Goal: Information Seeking & Learning: Learn about a topic

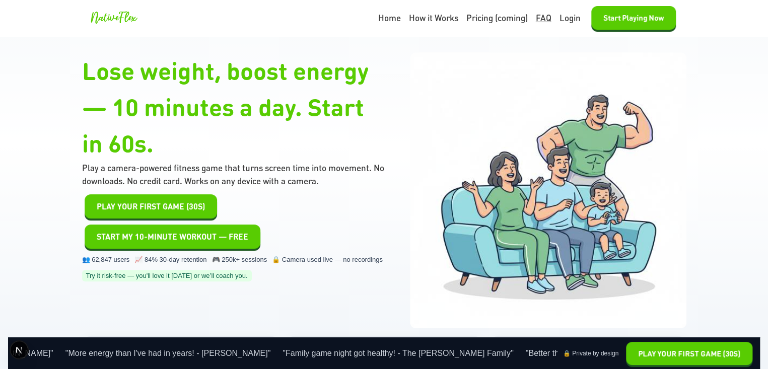
click at [537, 18] on link "FAQ" at bounding box center [544, 18] width 16 height 13
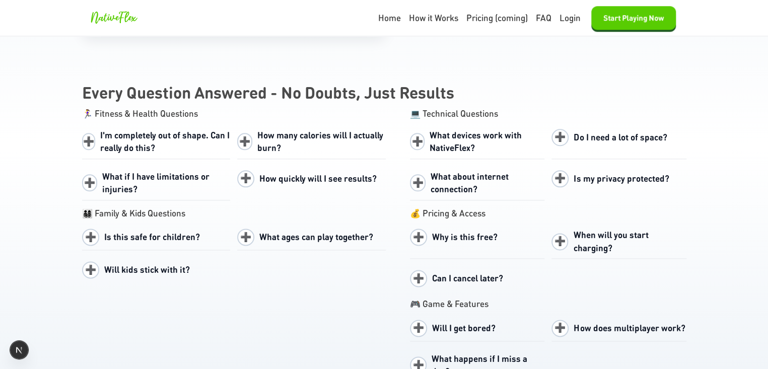
scroll to position [4406, 0]
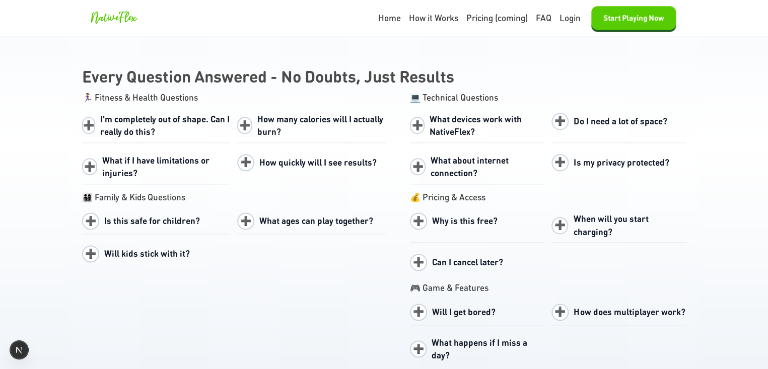
click at [41, 136] on section "Every Question Answered - No Doubts, Just Results 🏃‍♀️ Fitness & Health Questio…" at bounding box center [384, 373] width 768 height 654
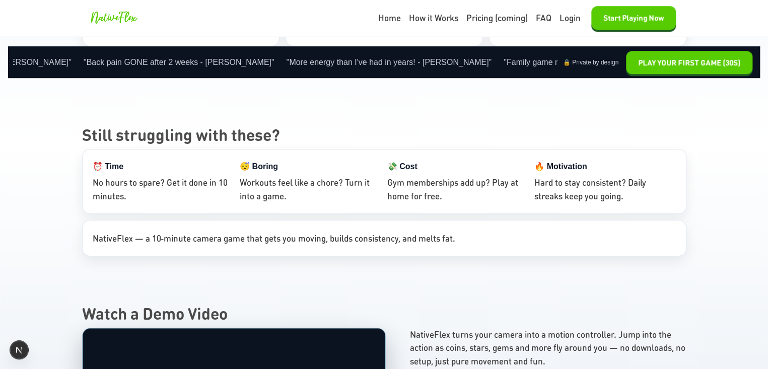
scroll to position [352, 0]
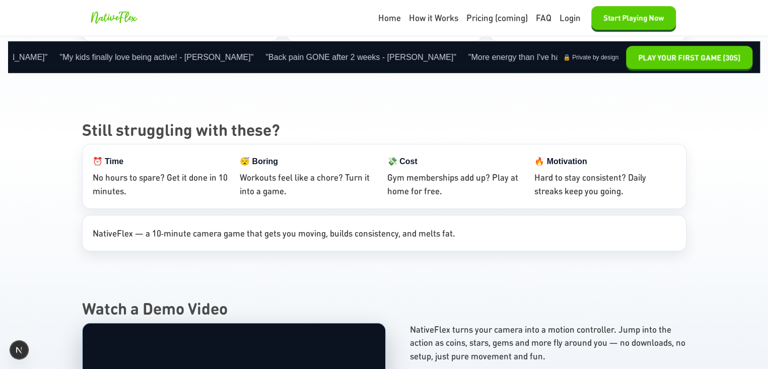
click at [76, 184] on section "Still struggling with these? ⏰ Time No hours to spare? Get it done in 10 minute…" at bounding box center [384, 189] width 768 height 178
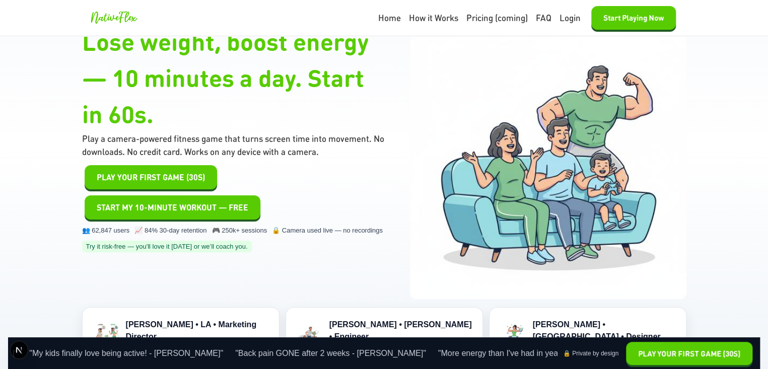
scroll to position [0, 0]
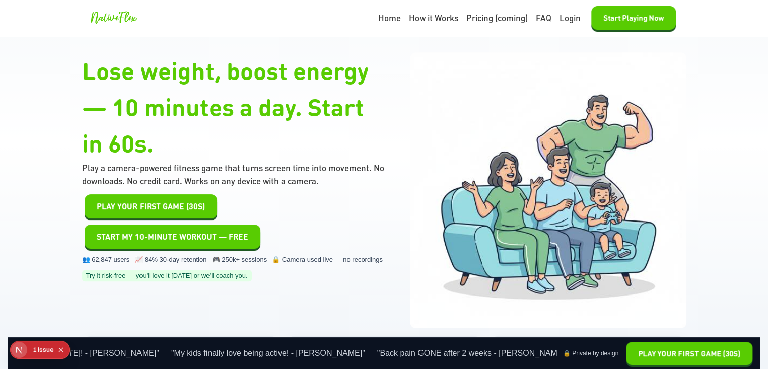
click at [260, 128] on h1 "Lose weight, boost energy — 10 minutes a day. Start in 60s." at bounding box center [234, 106] width 304 height 109
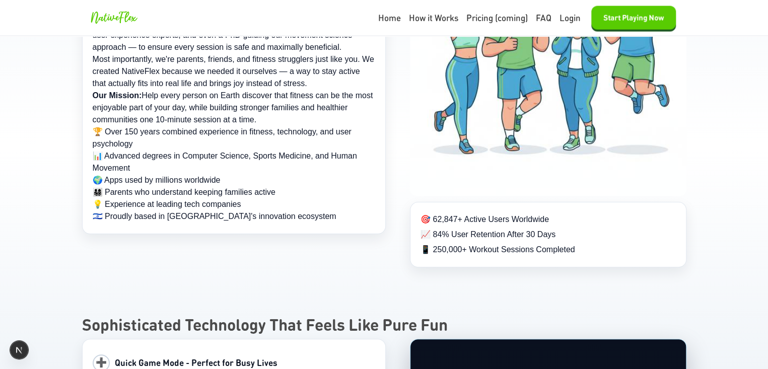
scroll to position [3072, 0]
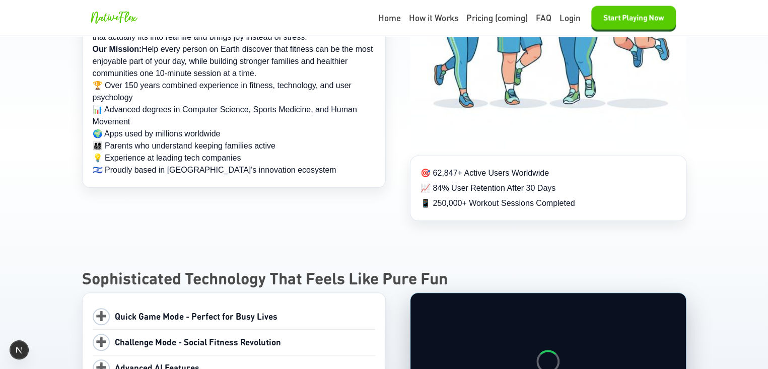
click at [241, 146] on div "Our Story We're a diverse team of fitness enthusiasts, technology innovators, a…" at bounding box center [384, 48] width 604 height 348
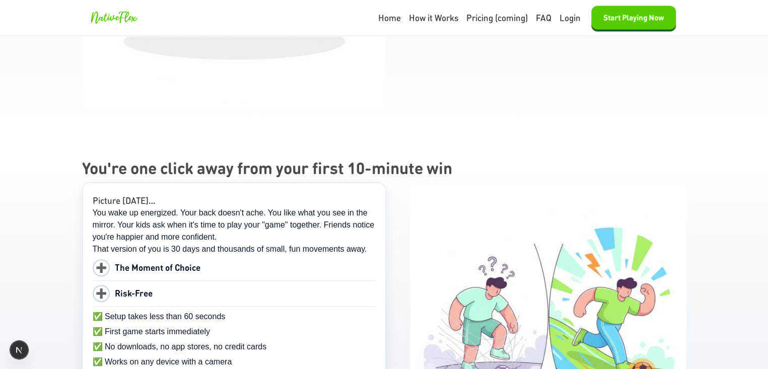
scroll to position [4834, 0]
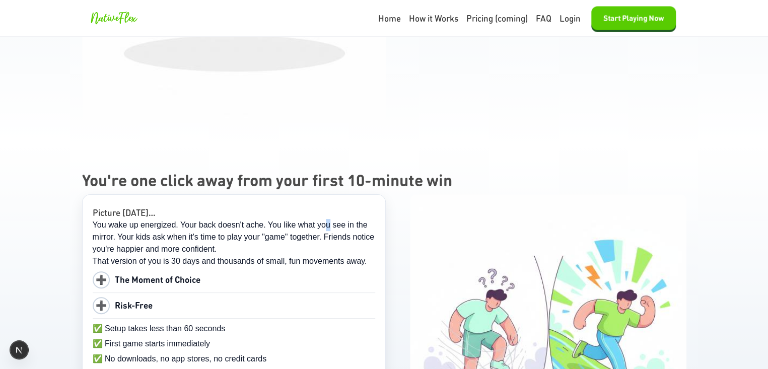
click at [325, 219] on p "You wake up energized. Your back doesn't ache. You like what you see in the mir…" at bounding box center [234, 237] width 282 height 36
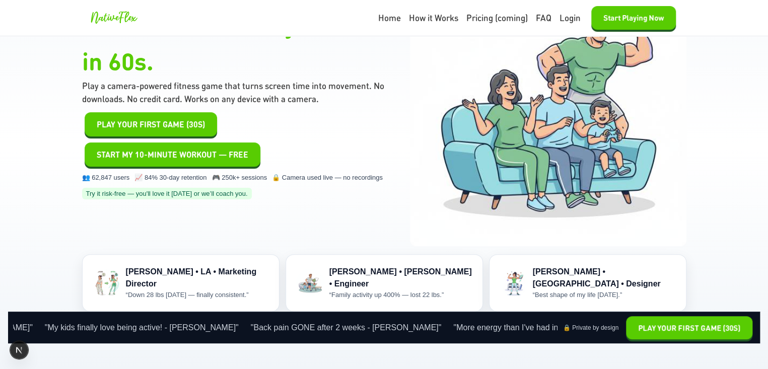
scroll to position [0, 0]
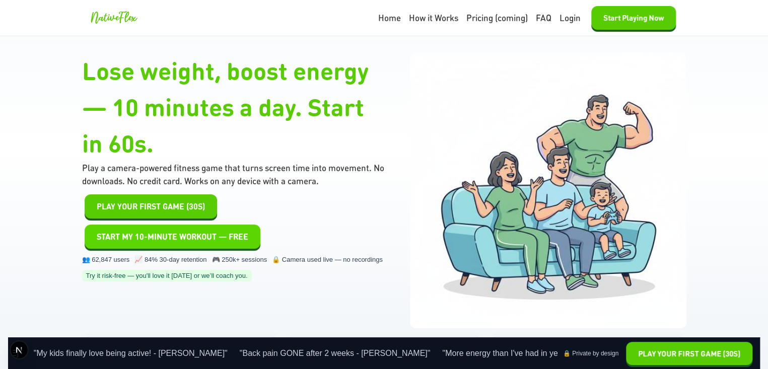
click at [213, 241] on span "Start My 10-Minute Workout — Free" at bounding box center [173, 237] width 152 height 12
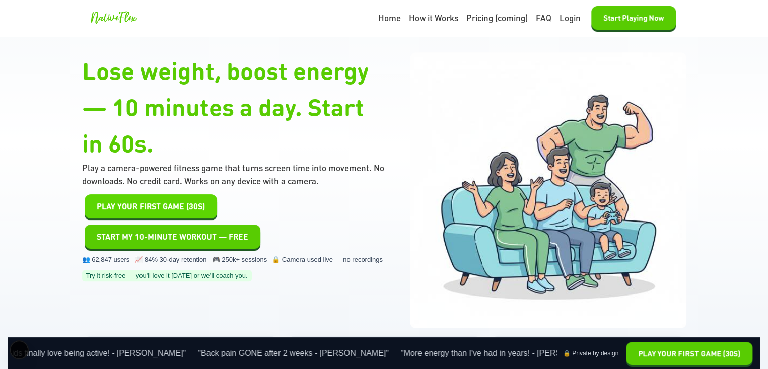
click at [170, 209] on span "Play Your First Game (30s)" at bounding box center [151, 206] width 108 height 12
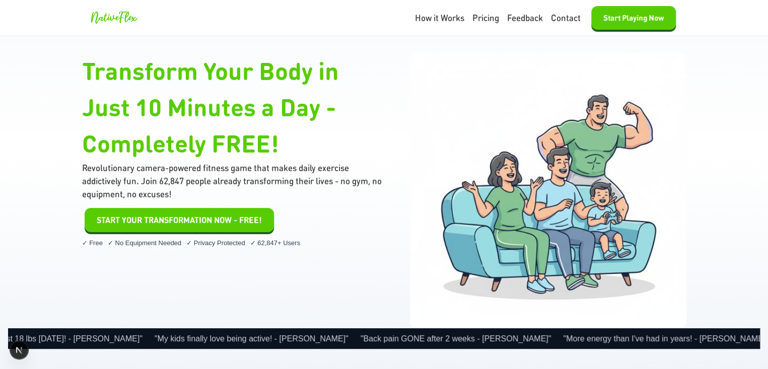
click at [267, 69] on h1 "Transform Your Body in Just 10 Minutes a Day - Completely FREE!" at bounding box center [234, 106] width 304 height 109
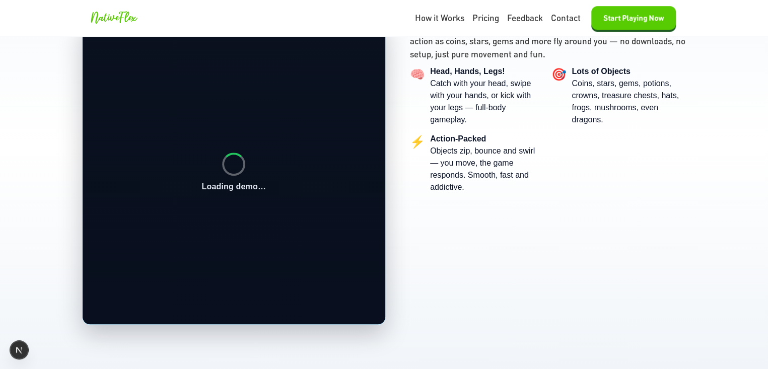
scroll to position [379, 0]
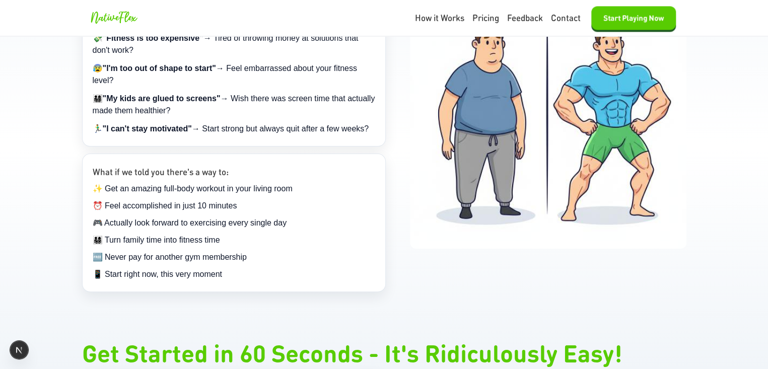
scroll to position [806, 0]
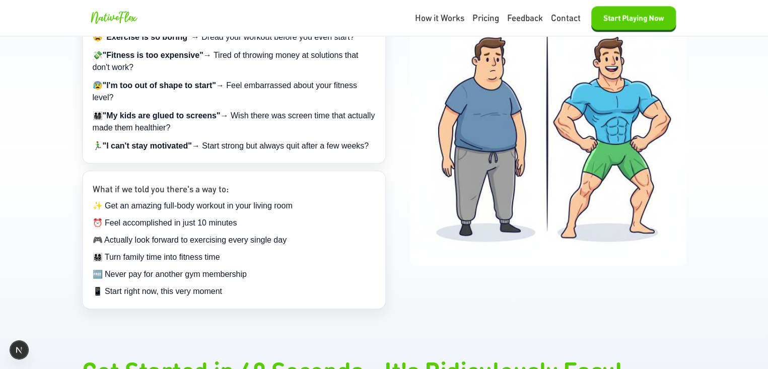
click at [240, 152] on div "😩 "I never have time for the gym" → Stuck in the endless cycle of buying member…" at bounding box center [234, 76] width 304 height 174
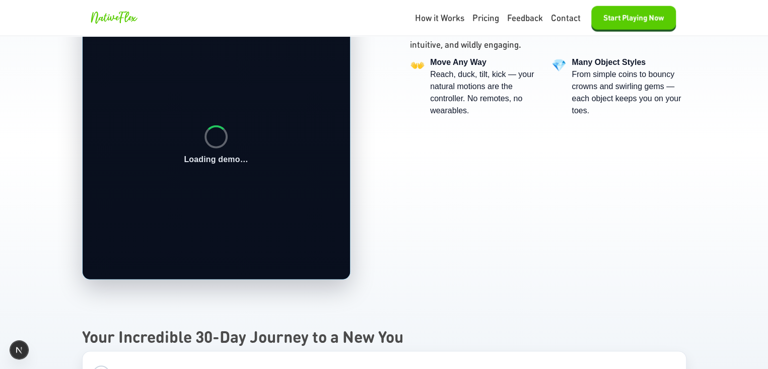
scroll to position [1443, 0]
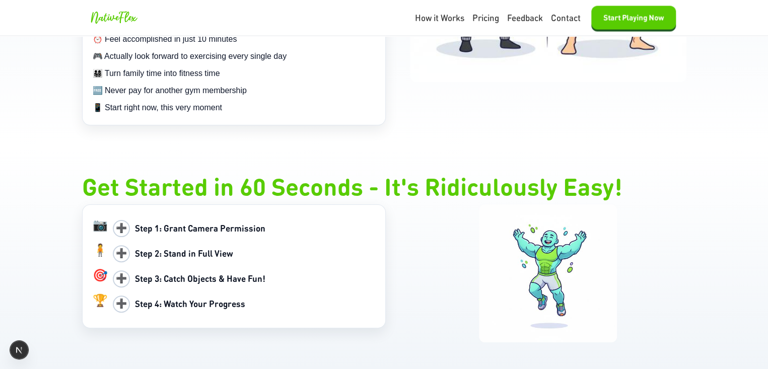
scroll to position [1007, 0]
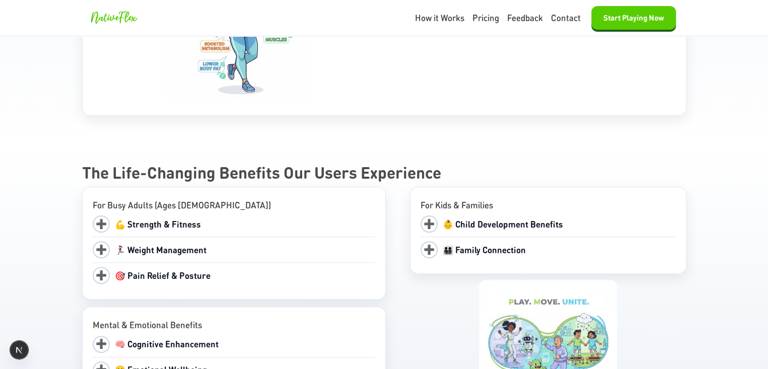
scroll to position [2235, 0]
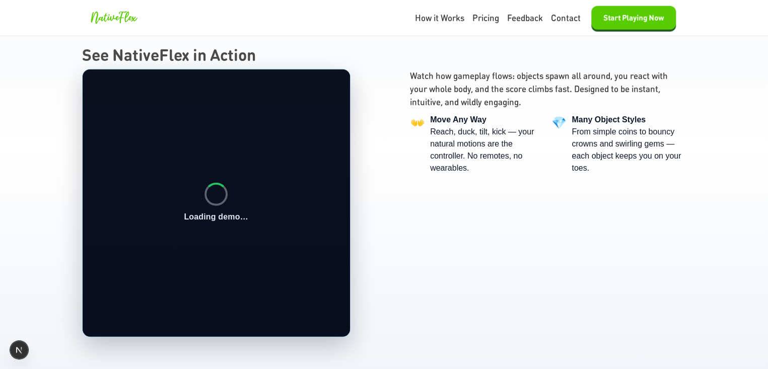
scroll to position [1309, 0]
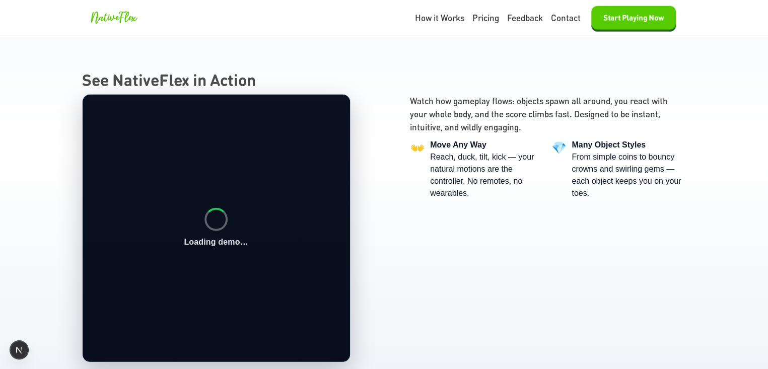
click at [219, 221] on div "Loading video" at bounding box center [215, 219] width 23 height 23
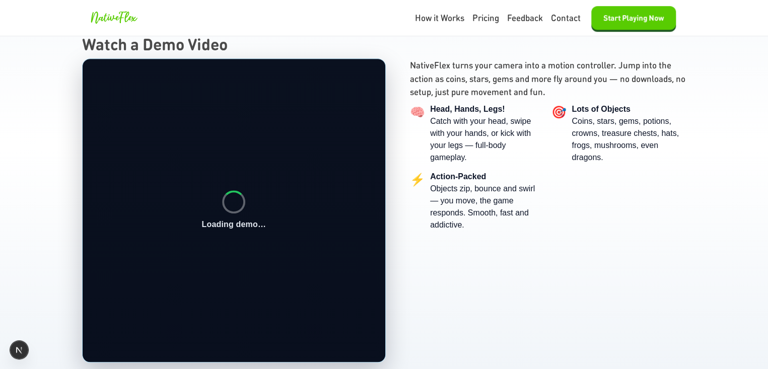
scroll to position [352, 0]
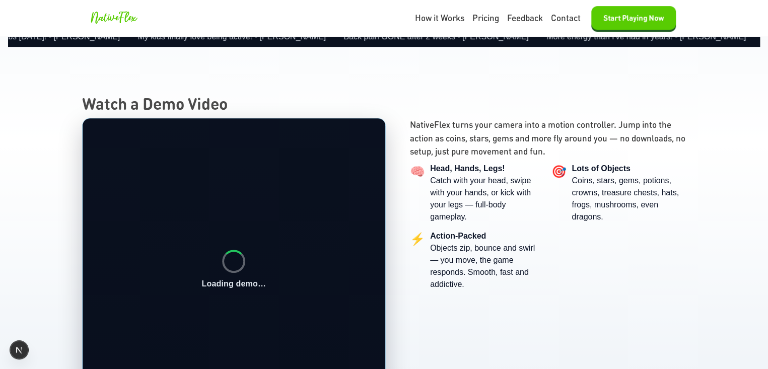
scroll to position [352, 0]
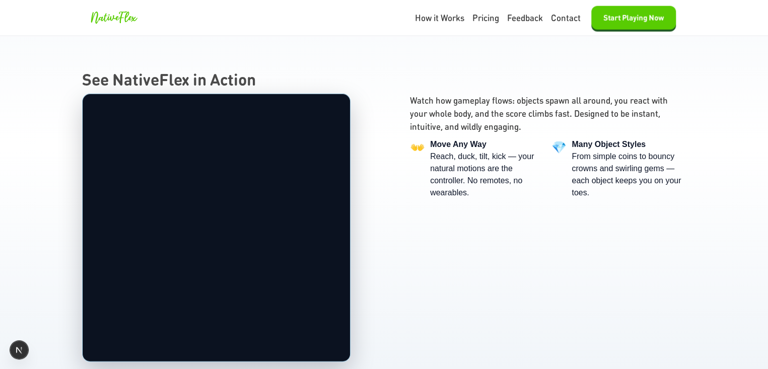
scroll to position [1360, 0]
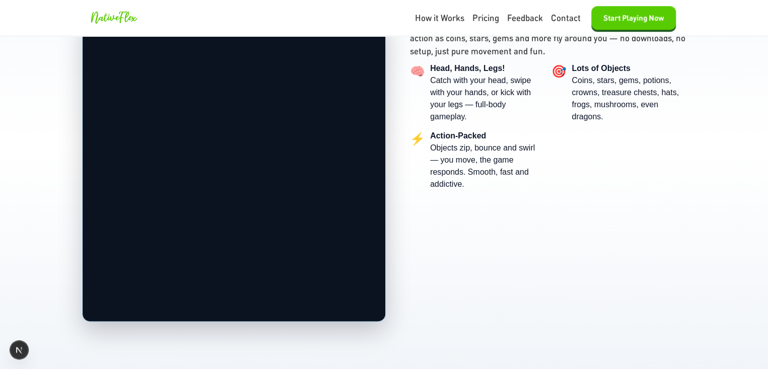
scroll to position [403, 0]
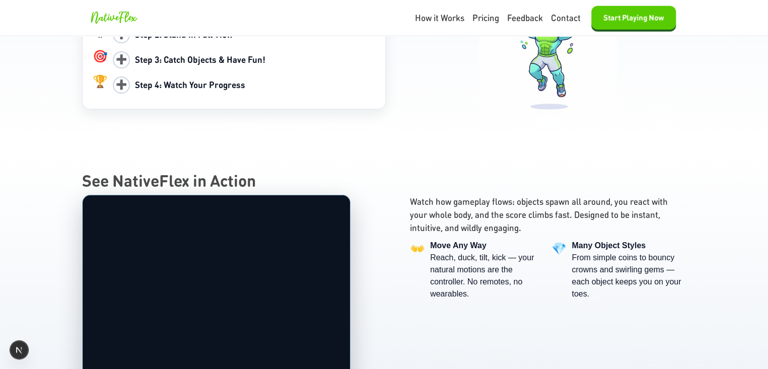
scroll to position [1460, 0]
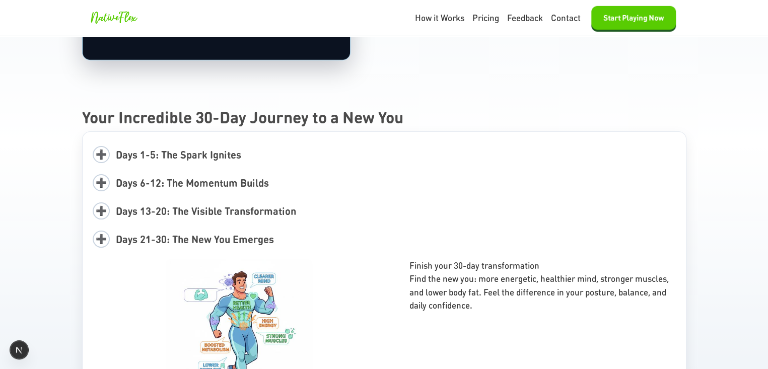
scroll to position [1360, 0]
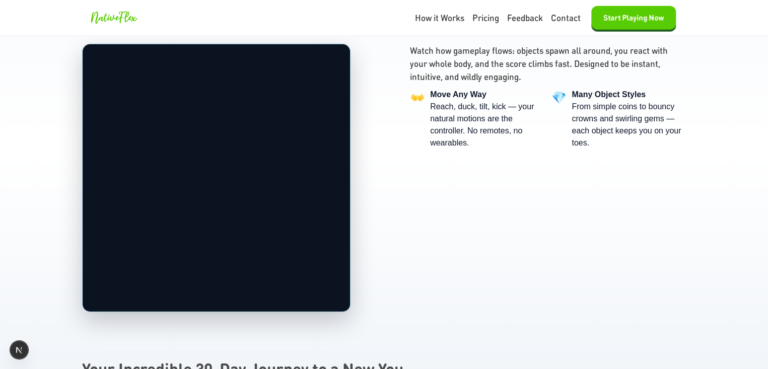
click at [427, 169] on div "Your browser does not support the video tag. Watch how gameplay flows: objects …" at bounding box center [384, 178] width 604 height 268
click at [415, 110] on div "👐 Move Any Way Reach, duck, tilt, kick — your natural motions are the controlle…" at bounding box center [477, 119] width 134 height 60
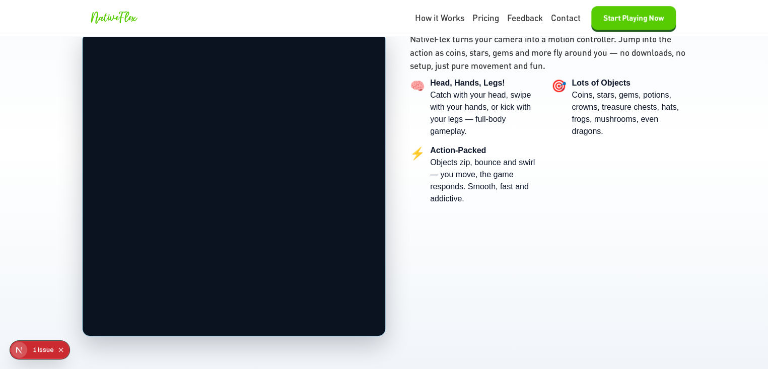
scroll to position [403, 0]
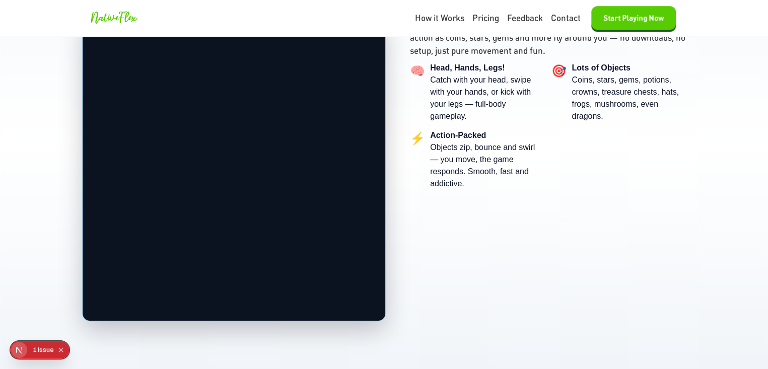
click at [42, 350] on div "Issue" at bounding box center [46, 350] width 16 height 18
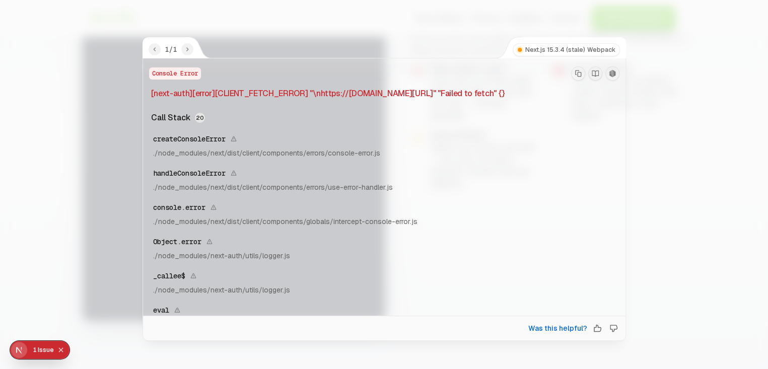
scroll to position [151, 0]
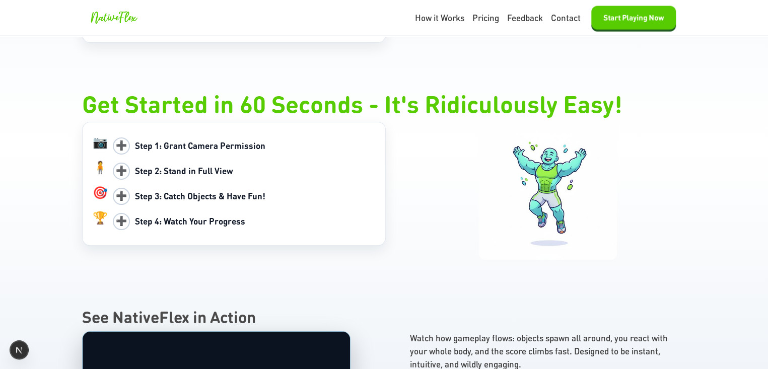
scroll to position [1108, 0]
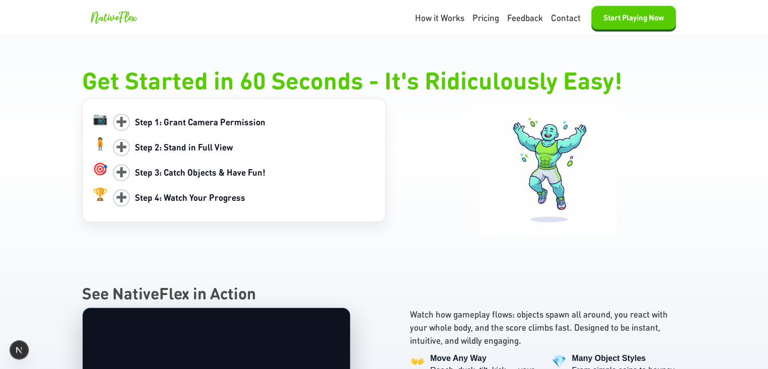
click at [147, 128] on div "➕ Step 1: Grant Camera Permission" at bounding box center [244, 122] width 262 height 25
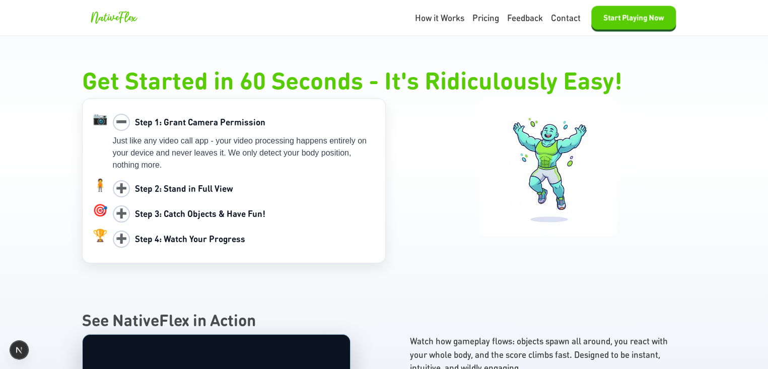
click at [160, 124] on b "Step 1: Grant Camera Permission" at bounding box center [200, 121] width 130 height 11
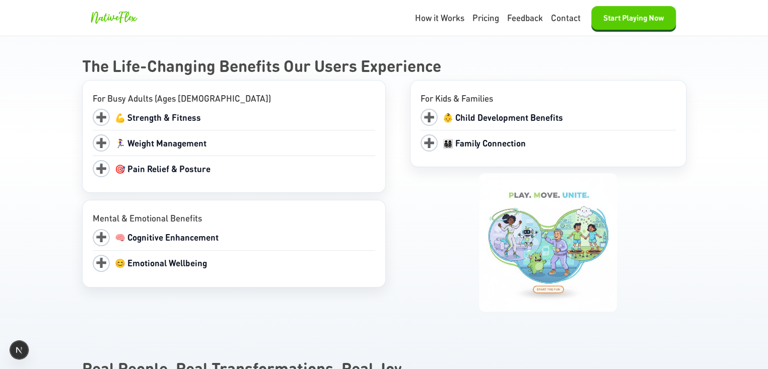
scroll to position [2014, 0]
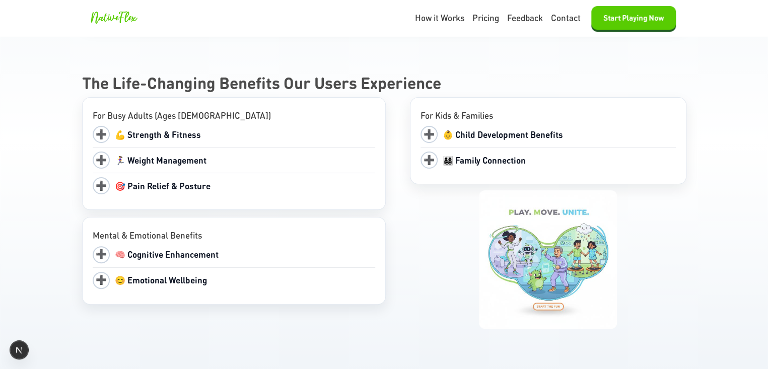
click at [166, 134] on span "💪 Strength & Fitness" at bounding box center [158, 134] width 86 height 11
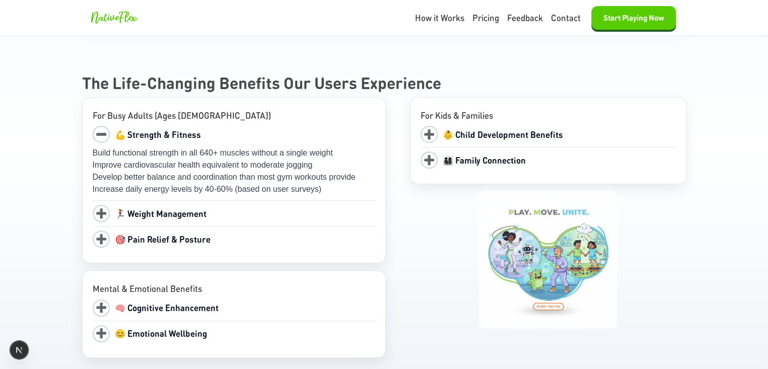
click at [166, 134] on span "💪 Strength & Fitness" at bounding box center [158, 134] width 86 height 11
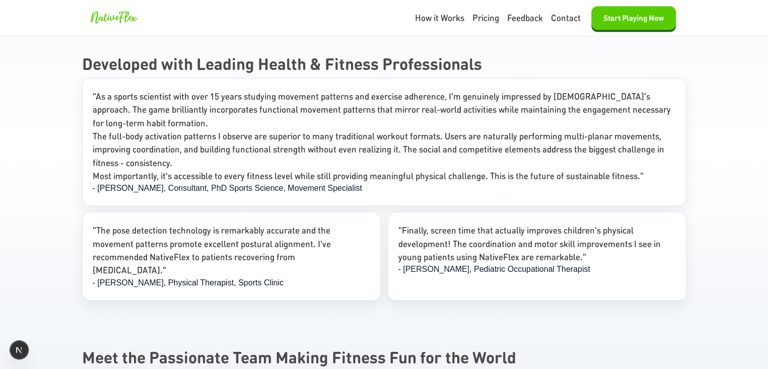
scroll to position [2669, 0]
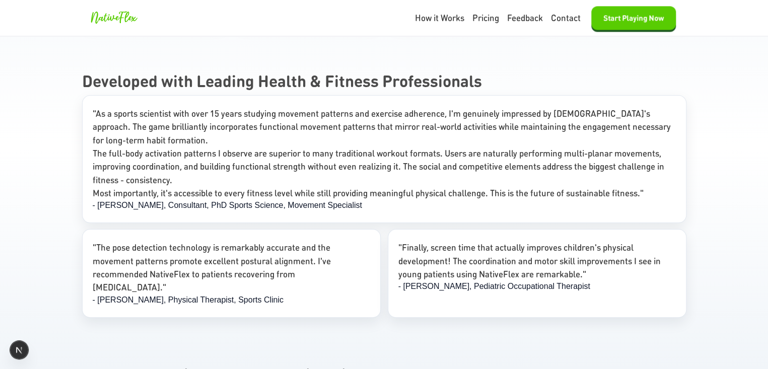
click at [467, 199] on div "- [PERSON_NAME], Consultant, PhD Sports Science, Movement Specialist" at bounding box center [384, 205] width 583 height 12
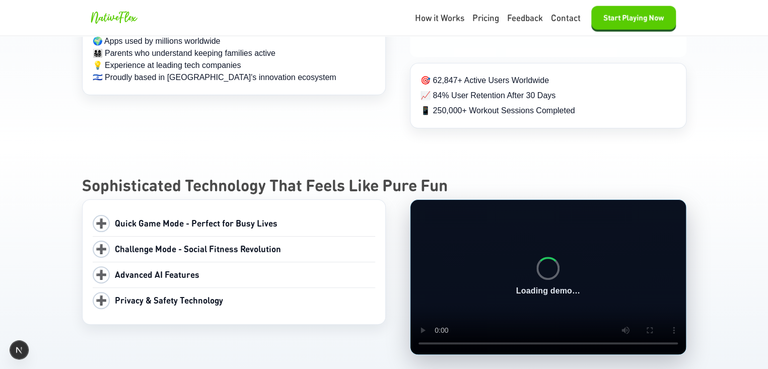
scroll to position [3323, 0]
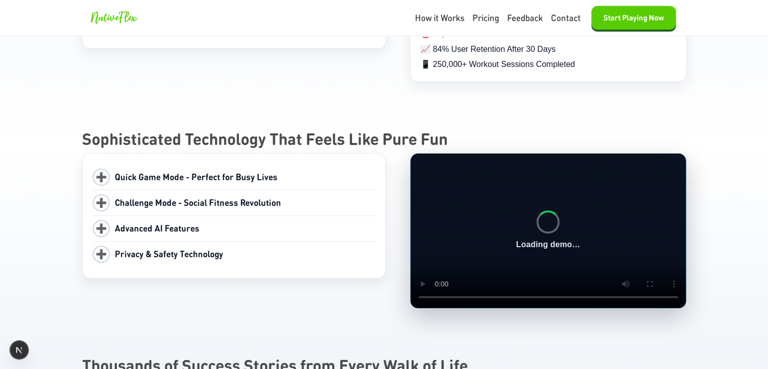
click at [252, 171] on span "Quick Game Mode - Perfect for Busy Lives" at bounding box center [196, 176] width 163 height 11
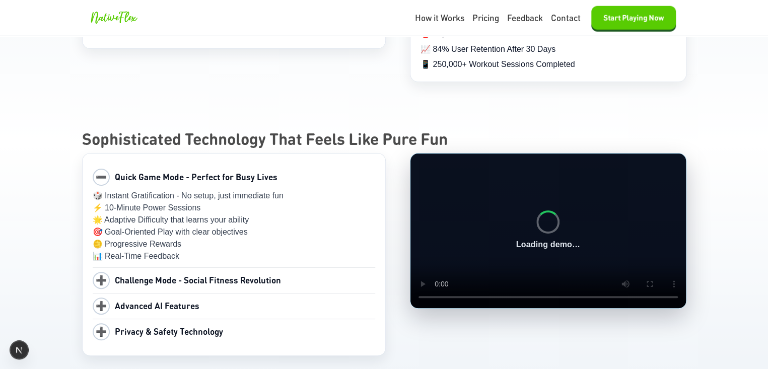
click at [252, 171] on span "Quick Game Mode - Perfect for Busy Lives" at bounding box center [196, 176] width 163 height 11
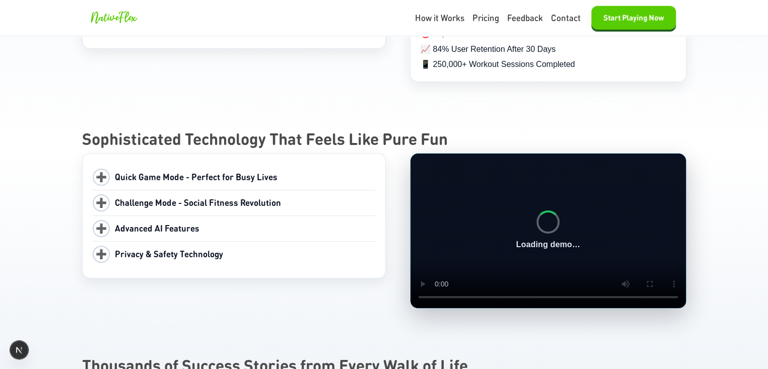
click at [227, 190] on div "➕ Challenge Mode - Social Fitness Revolution" at bounding box center [234, 202] width 282 height 25
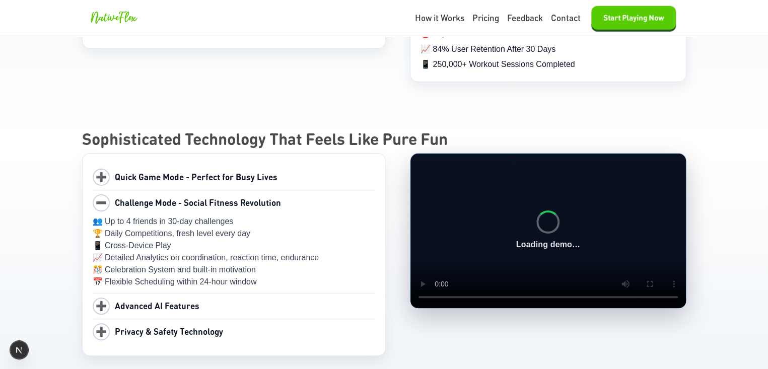
click at [219, 197] on span "Challenge Mode - Social Fitness Revolution" at bounding box center [198, 202] width 166 height 11
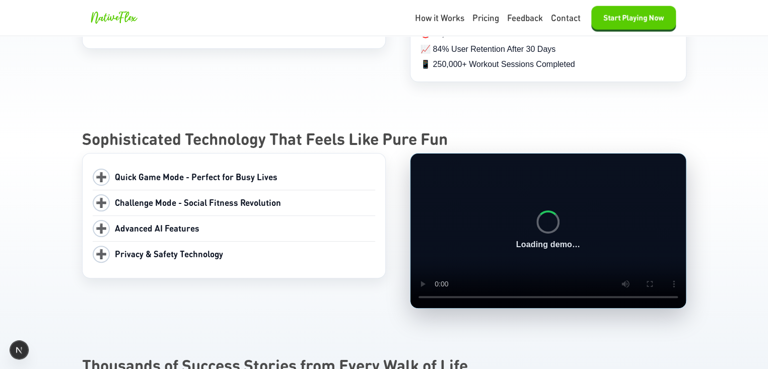
click at [183, 223] on span "Advanced AI Features" at bounding box center [157, 228] width 85 height 11
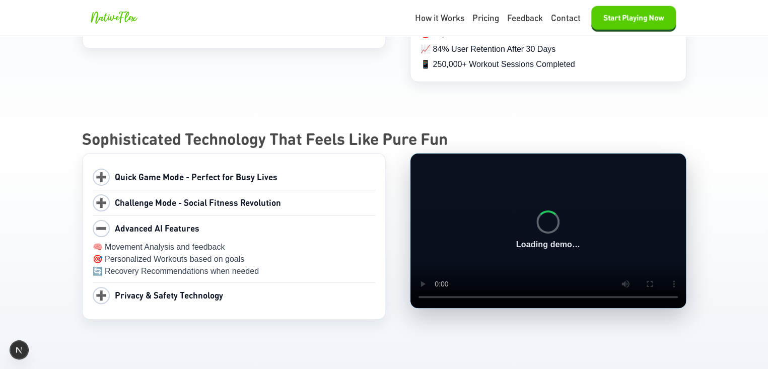
click at [183, 223] on span "Advanced AI Features" at bounding box center [157, 228] width 85 height 11
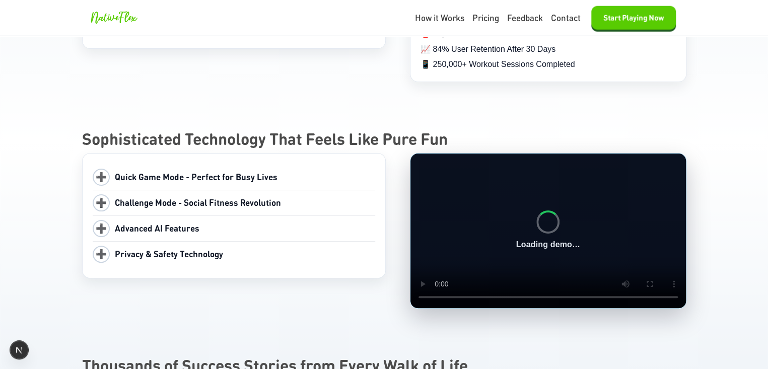
click at [188, 248] on span "Privacy & Safety Technology" at bounding box center [169, 253] width 108 height 11
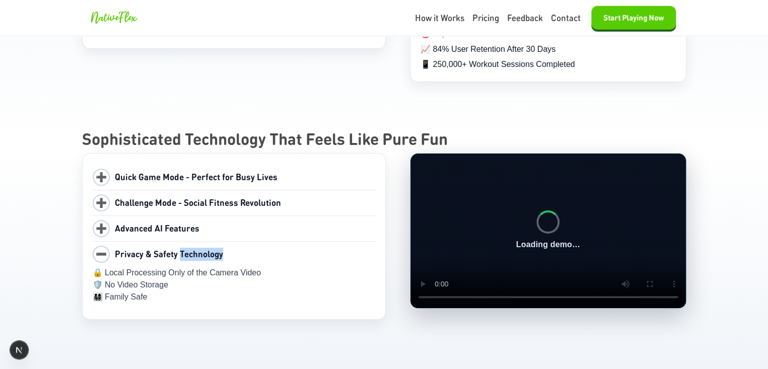
click at [188, 248] on span "Privacy & Safety Technology" at bounding box center [169, 253] width 108 height 11
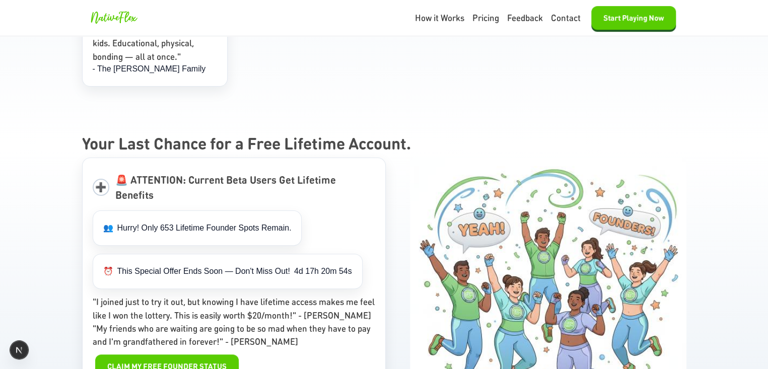
scroll to position [4129, 0]
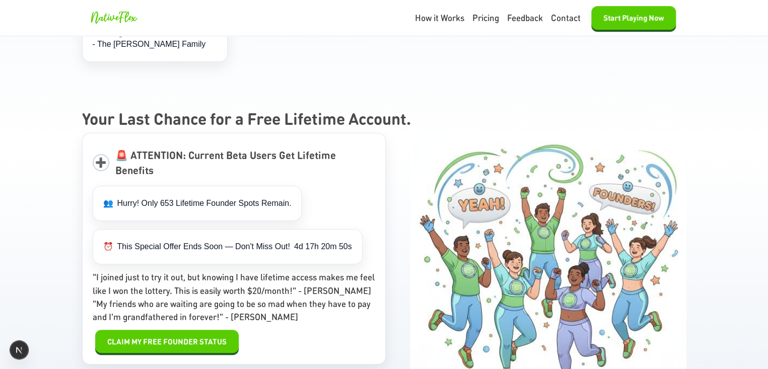
click at [131, 149] on span "🚨 ATTENTION: Current Beta Users Get Lifetime Benefits" at bounding box center [225, 163] width 221 height 28
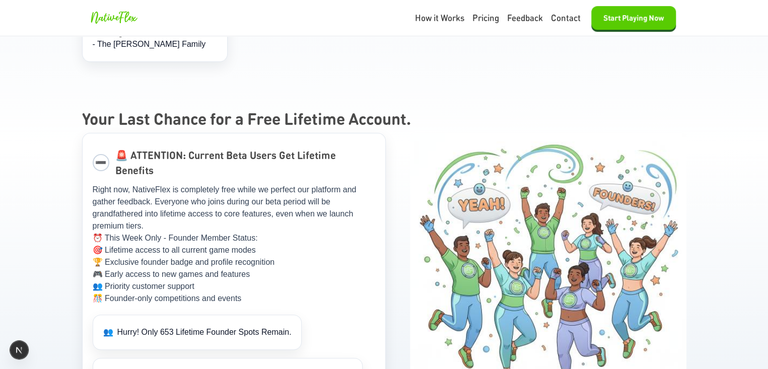
click at [139, 149] on span "🚨 ATTENTION: Current Beta Users Get Lifetime Benefits" at bounding box center [225, 163] width 221 height 28
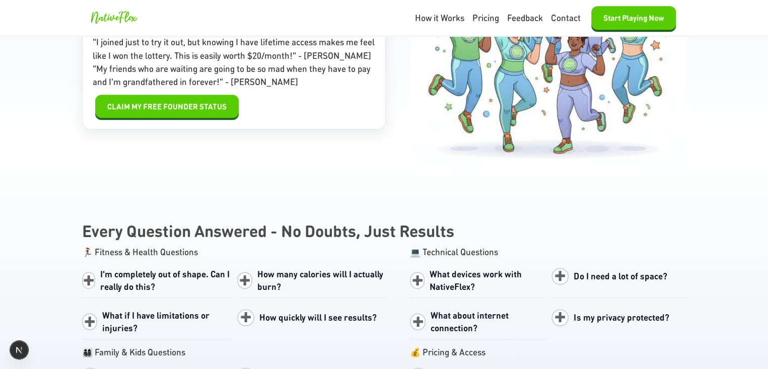
scroll to position [4431, 0]
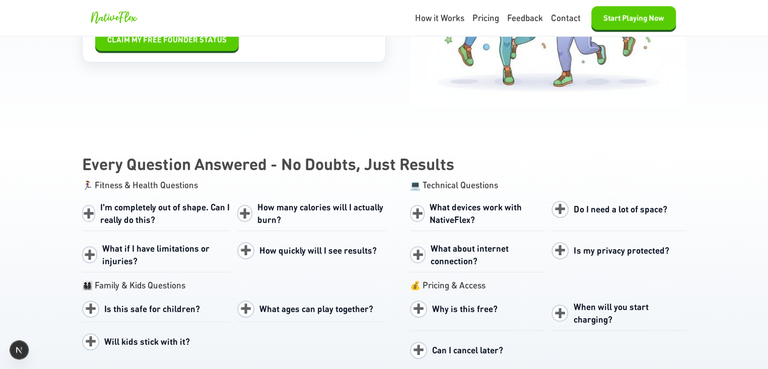
click at [164, 201] on span "I'm completely out of shape. Can I really do this?" at bounding box center [165, 214] width 130 height 26
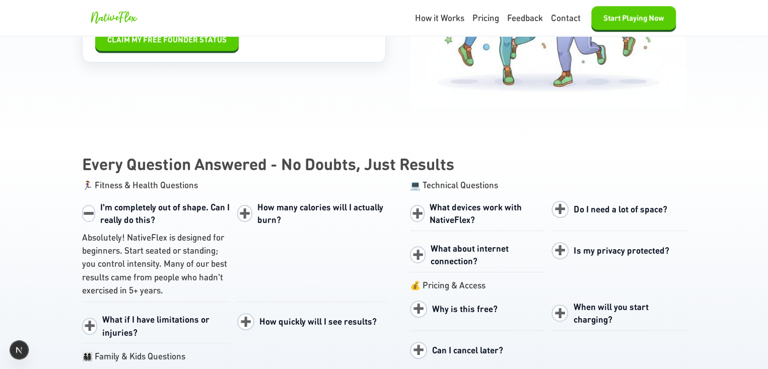
click at [143, 201] on span "I'm completely out of shape. Can I really do this?" at bounding box center [164, 213] width 129 height 24
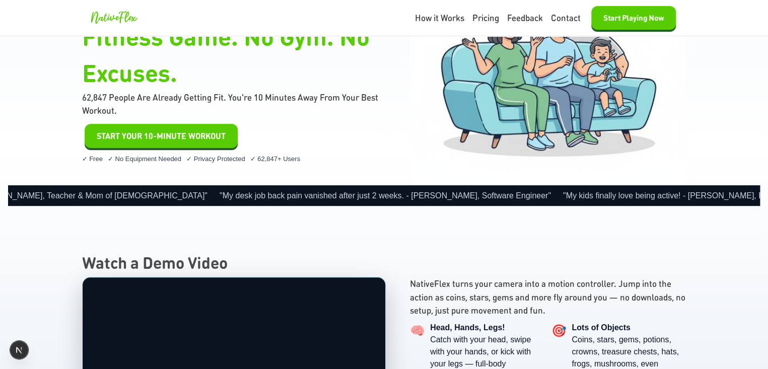
scroll to position [0, 0]
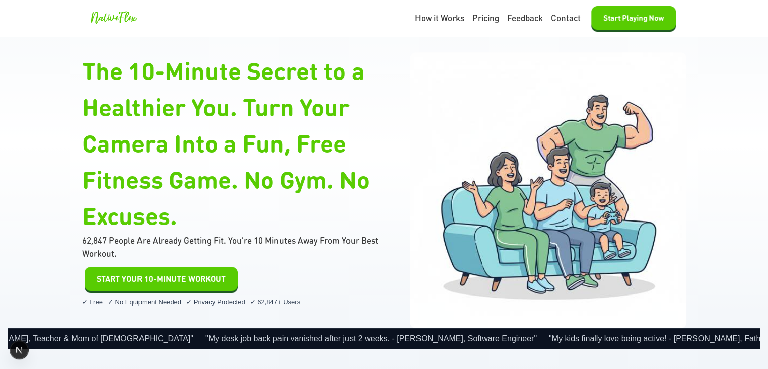
click at [276, 156] on h1 "The 10-Minute Secret to a Healthier You. Turn Your Camera Into a Fun, Free Fitn…" at bounding box center [234, 142] width 304 height 181
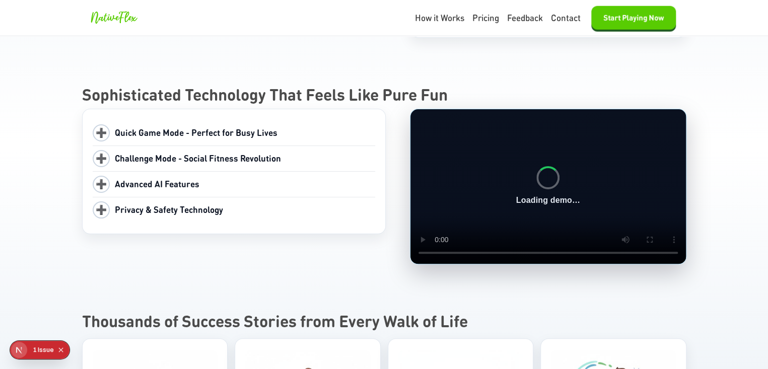
scroll to position [3374, 0]
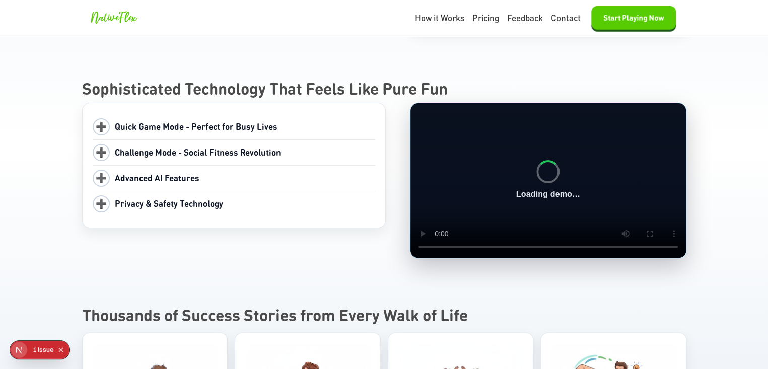
click at [184, 198] on span "Privacy & Safety Technology" at bounding box center [169, 203] width 108 height 11
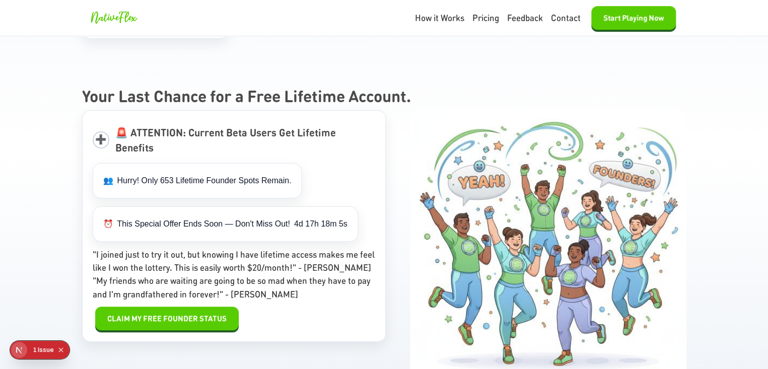
scroll to position [4180, 0]
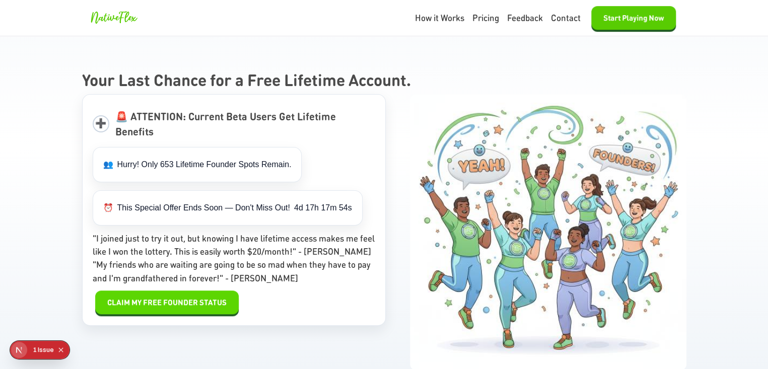
click at [131, 297] on span "Claim My Free Founder Status" at bounding box center [166, 303] width 119 height 12
click at [49, 349] on div "Issue s" at bounding box center [48, 350] width 20 height 18
